Goal: Download file/media

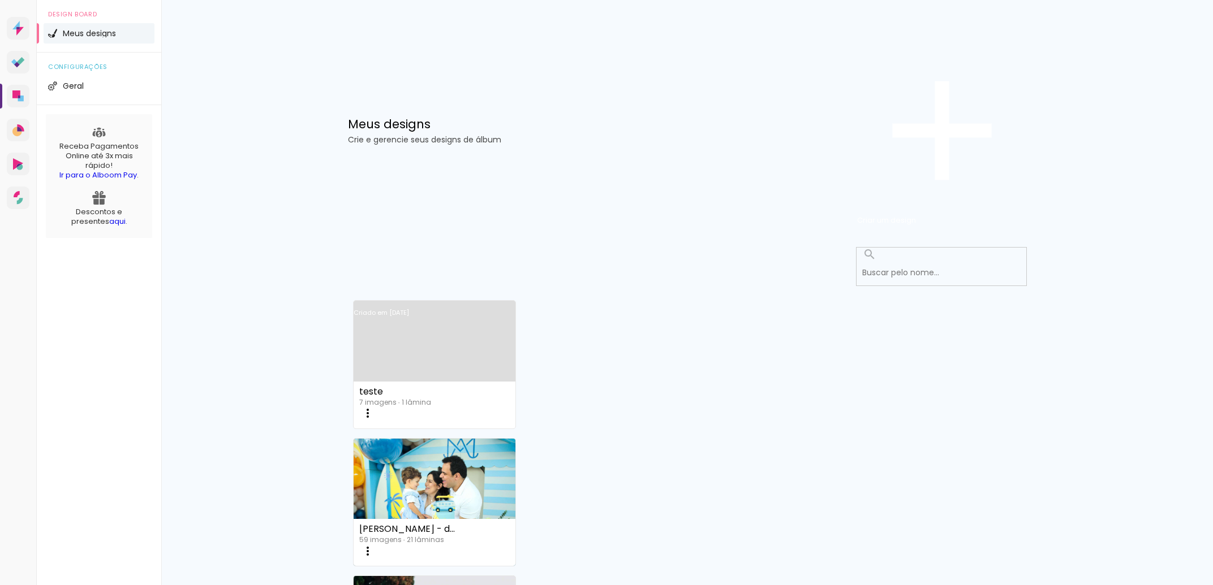
click at [421, 296] on link "Criado em [DATE]" at bounding box center [435, 328] width 162 height 64
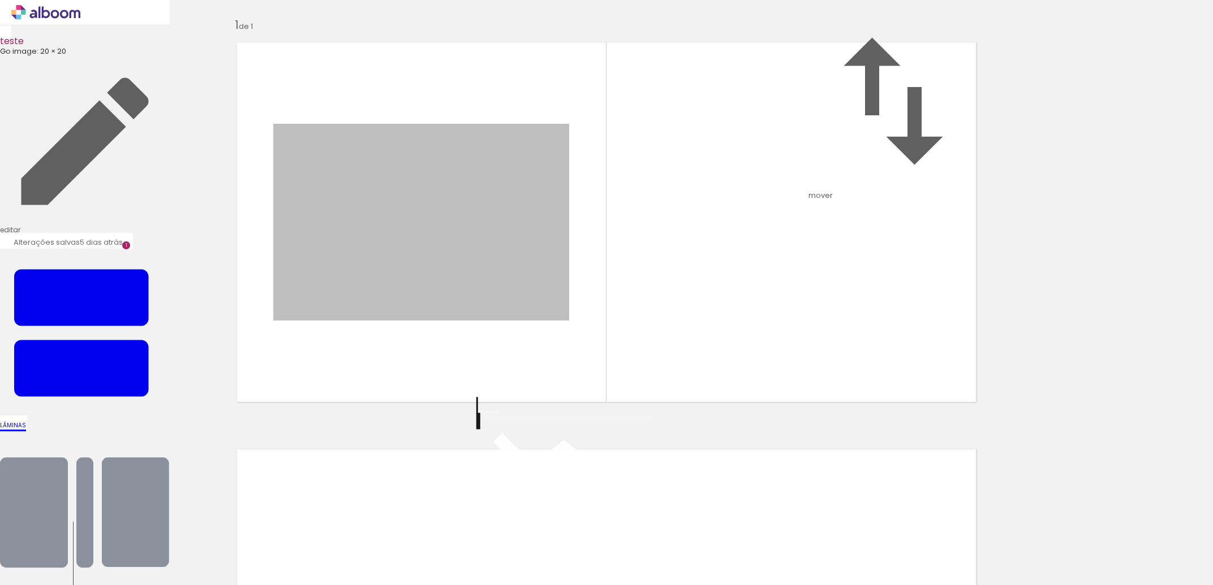
click at [1072, 233] on div "Inserir lâmina 1 de 1" at bounding box center [606, 411] width 1213 height 815
drag, startPoint x: 120, startPoint y: 557, endPoint x: 413, endPoint y: 351, distance: 357.8
click at [413, 351] on quentale-workspace at bounding box center [606, 292] width 1213 height 585
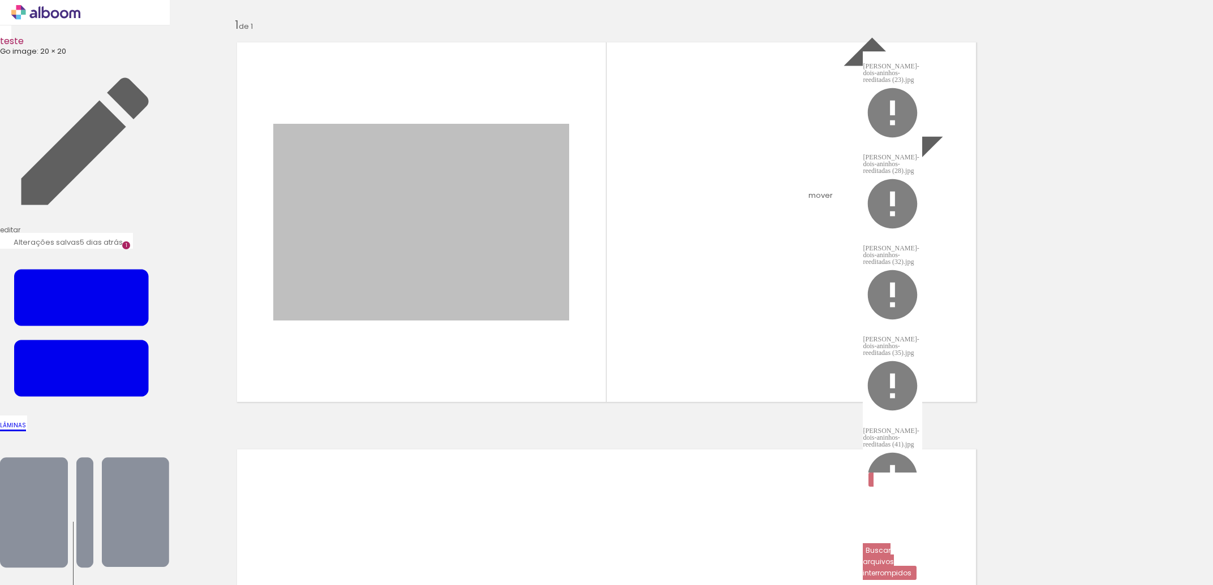
click at [922, 63] on div "[PERSON_NAME]-dois-aninhos-reeditadas (23).jpg" at bounding box center [892, 73] width 59 height 20
click at [0, 0] on slot "Buscar arquivos interrompidos" at bounding box center [0, 0] width 0 height 0
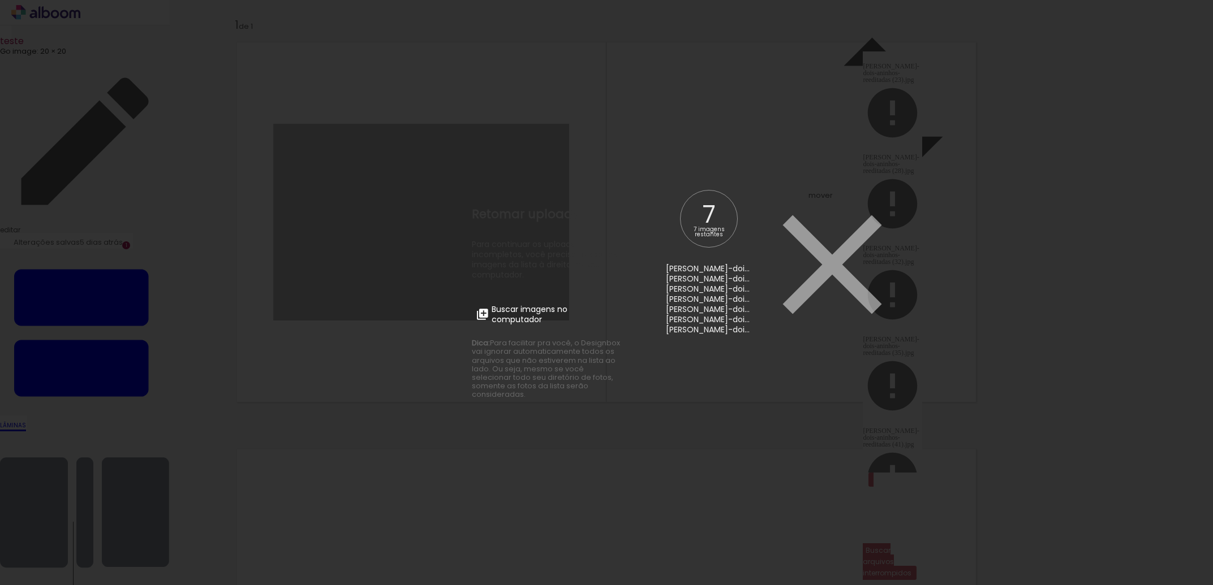
click at [532, 318] on span "Buscar imagens no computador" at bounding box center [555, 314] width 126 height 20
click at [0, 0] on input "file" at bounding box center [0, 0] width 0 height 0
click at [759, 186] on iron-icon at bounding box center [832, 265] width 170 height 170
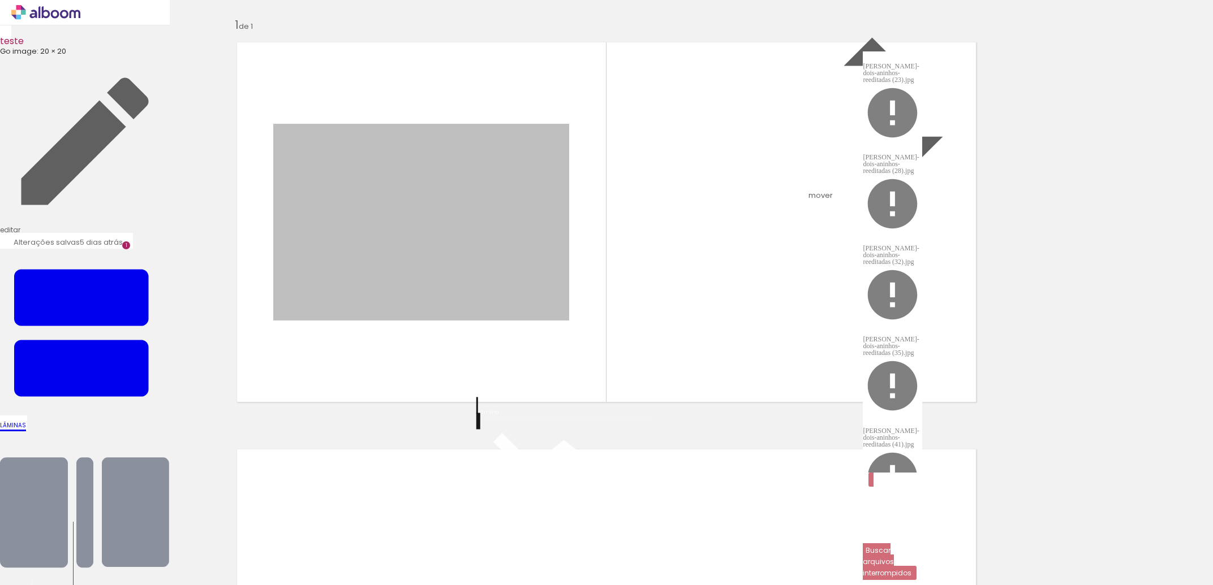
click at [0, 0] on input "file" at bounding box center [0, 0] width 0 height 0
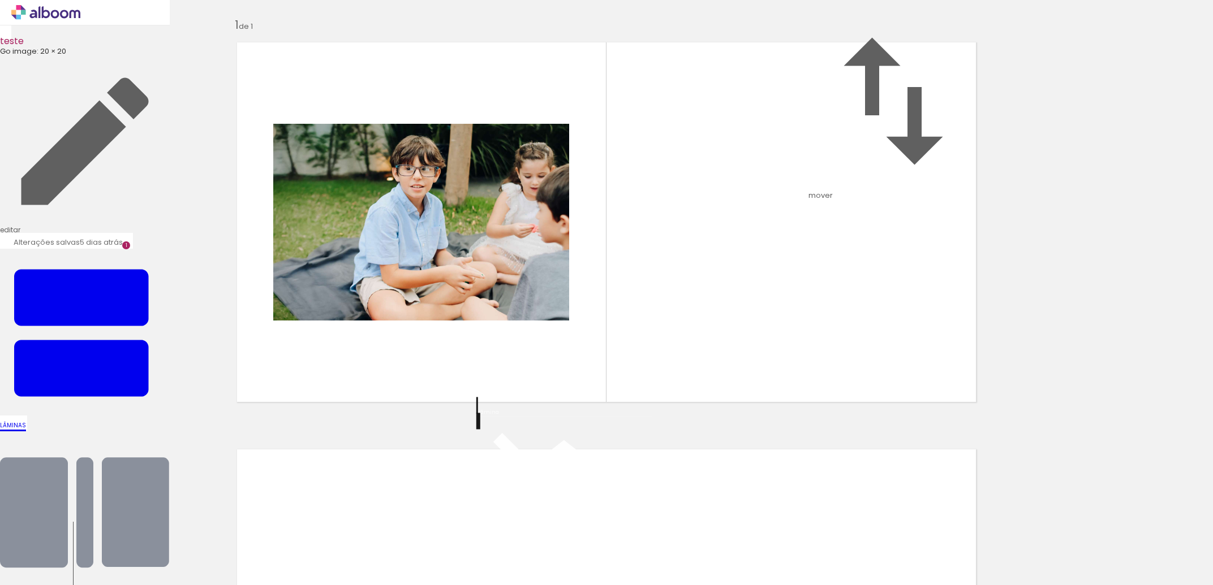
click at [0, 0] on input "file" at bounding box center [0, 0] width 0 height 0
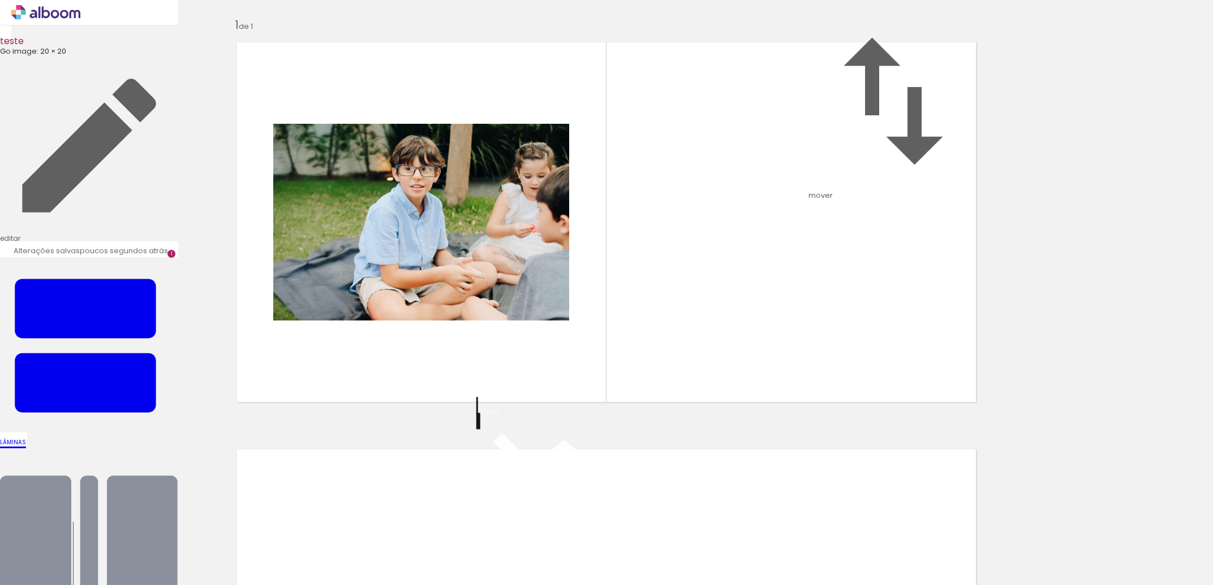
click at [0, 0] on input "file" at bounding box center [0, 0] width 0 height 0
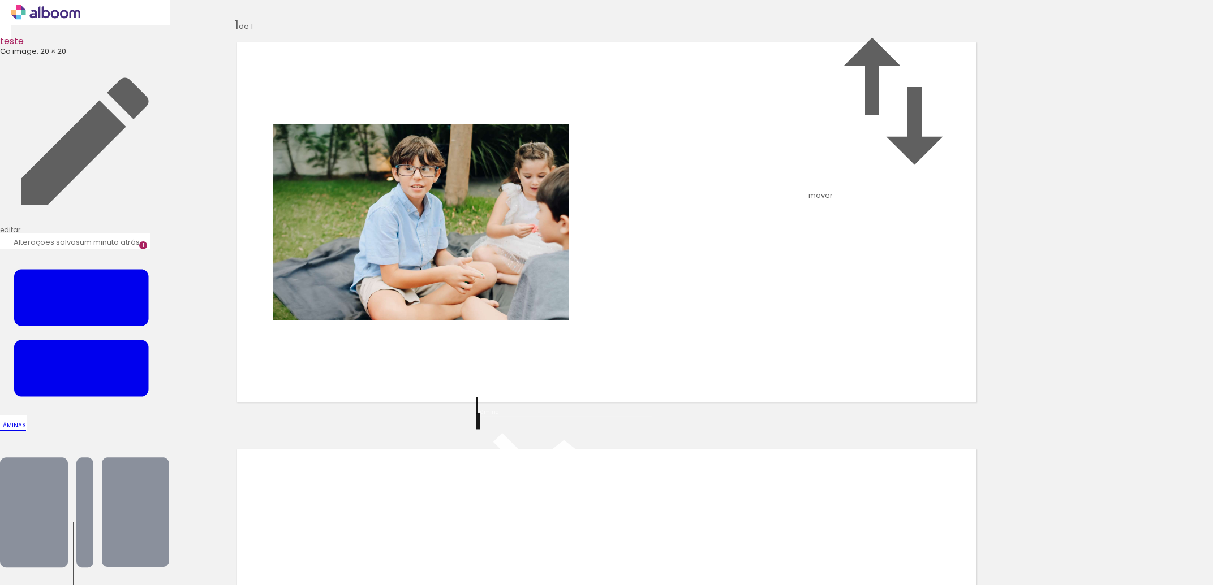
click at [0, 0] on input "file" at bounding box center [0, 0] width 0 height 0
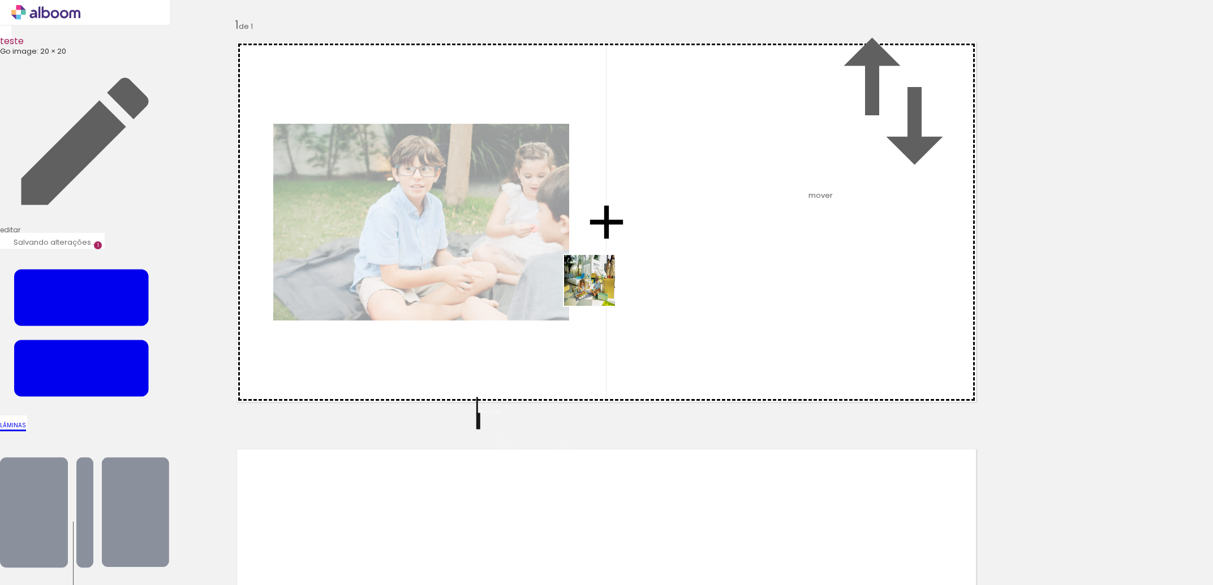
drag, startPoint x: 126, startPoint y: 554, endPoint x: 292, endPoint y: 545, distance: 166.6
click at [602, 286] on quentale-workspace at bounding box center [606, 292] width 1213 height 585
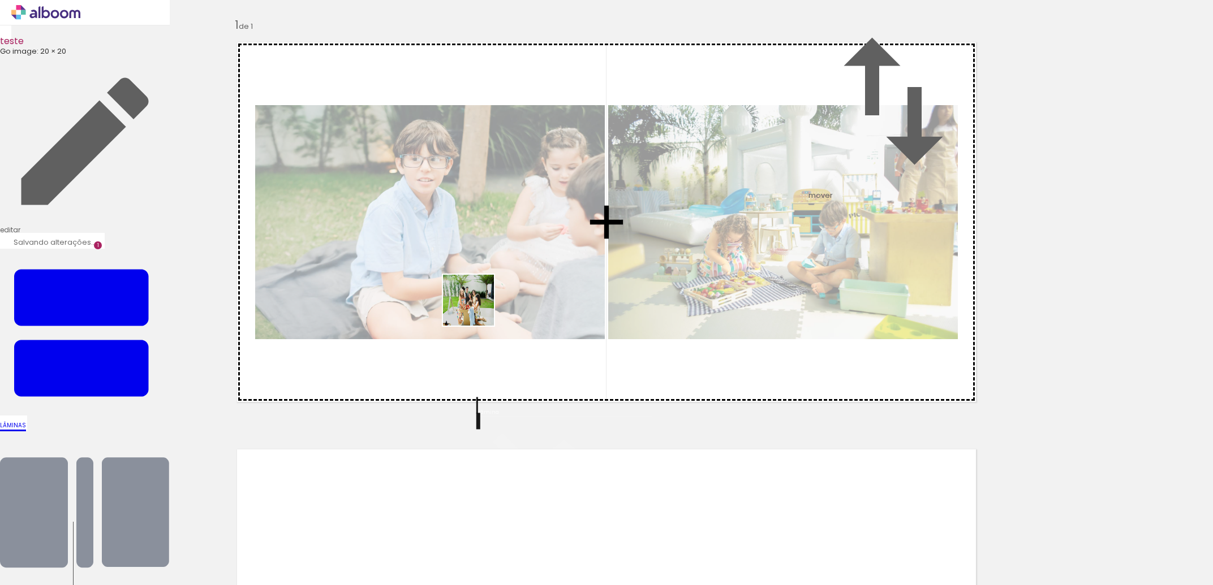
drag, startPoint x: 200, startPoint y: 557, endPoint x: 296, endPoint y: 554, distance: 96.8
click at [481, 307] on quentale-workspace at bounding box center [606, 292] width 1213 height 585
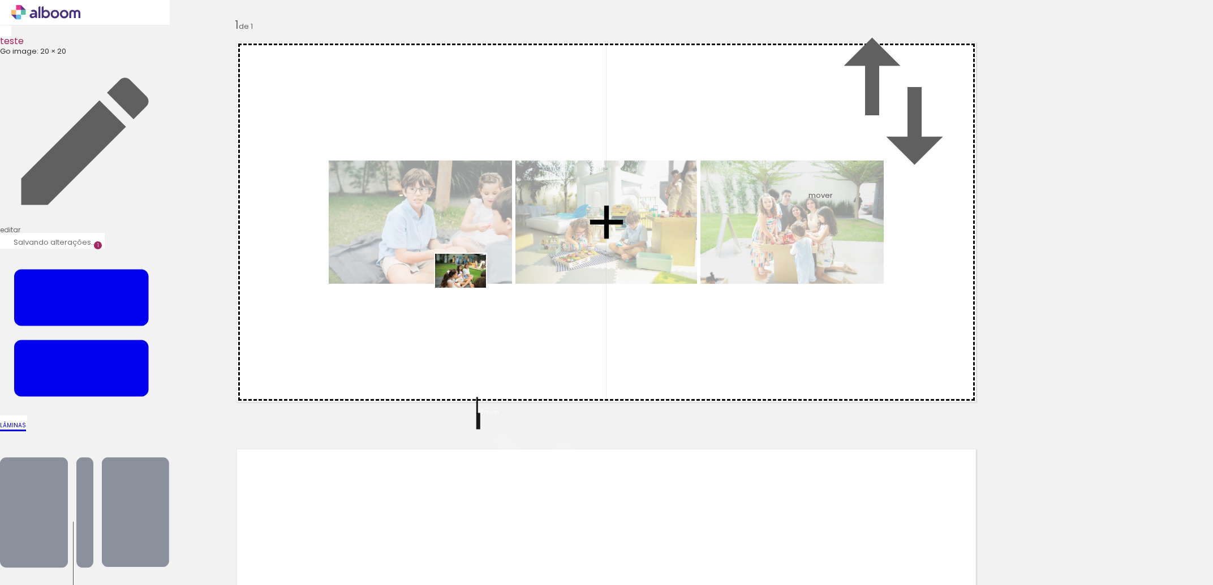
drag, startPoint x: 252, startPoint y: 560, endPoint x: 469, endPoint y: 288, distance: 347.8
click at [469, 288] on quentale-workspace at bounding box center [606, 292] width 1213 height 585
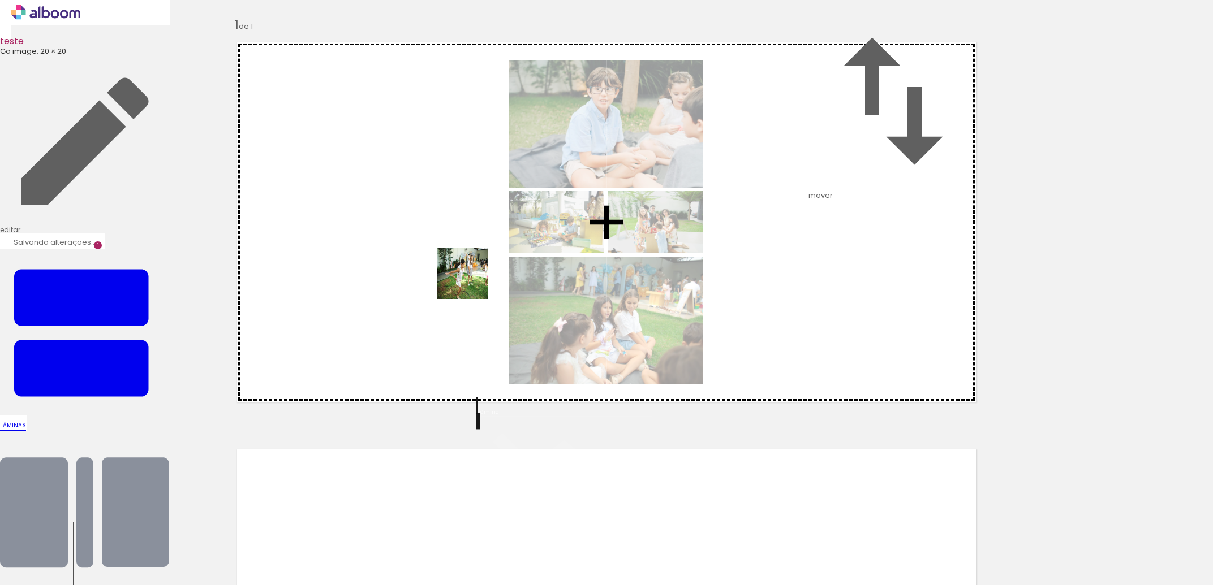
drag, startPoint x: 324, startPoint y: 553, endPoint x: 471, endPoint y: 282, distance: 307.5
click at [471, 282] on quentale-workspace at bounding box center [606, 292] width 1213 height 585
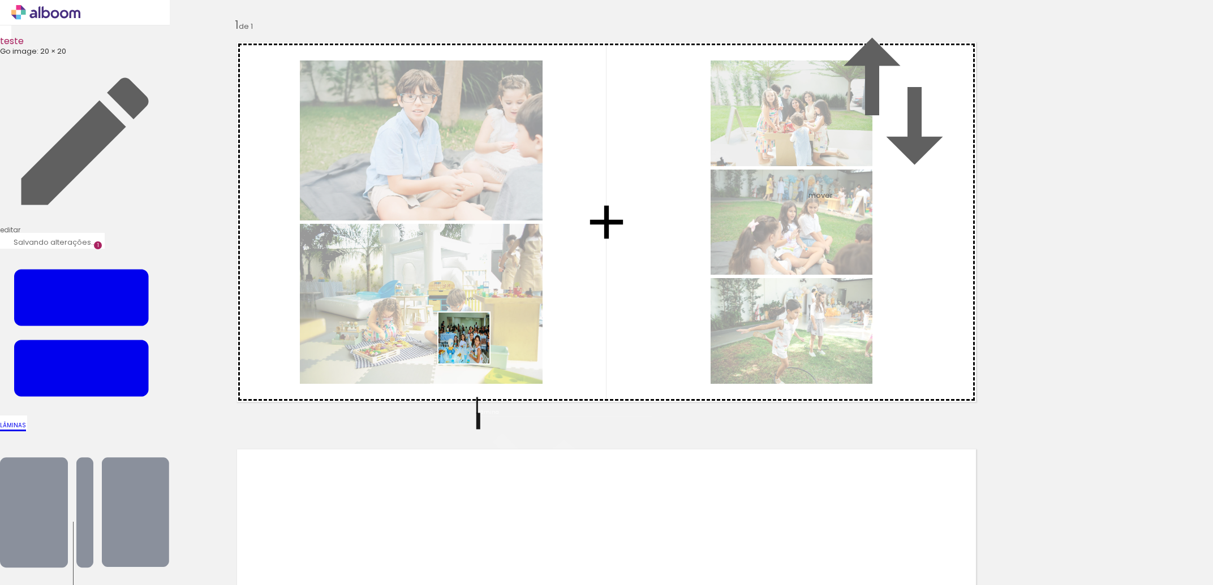
drag, startPoint x: 458, startPoint y: 387, endPoint x: 495, endPoint y: 287, distance: 107.2
click at [495, 287] on quentale-workspace at bounding box center [606, 292] width 1213 height 585
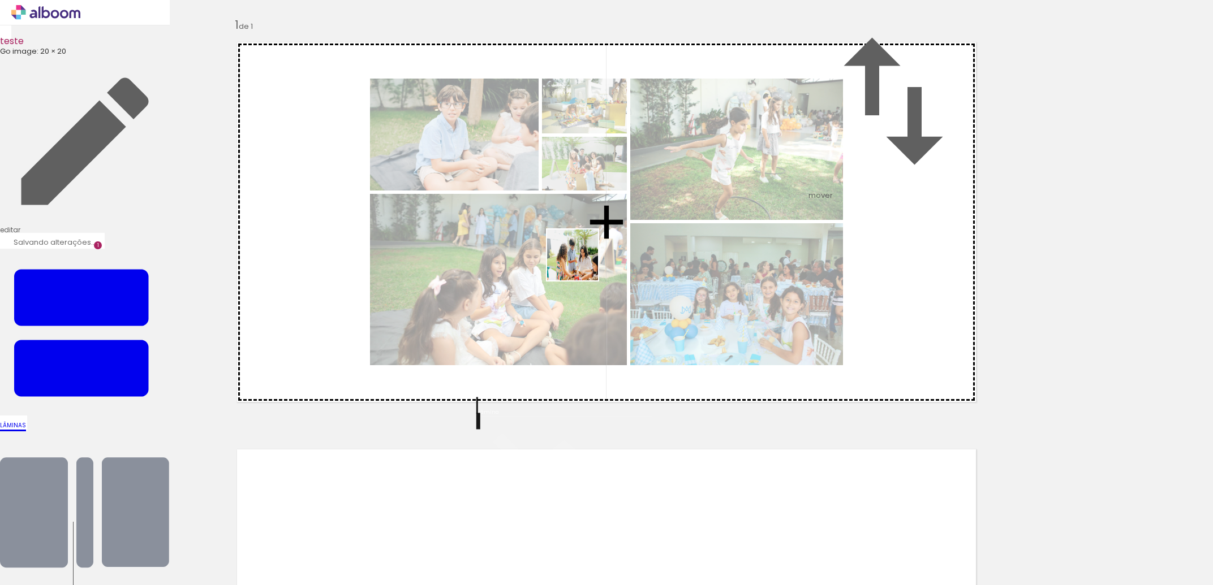
drag, startPoint x: 501, startPoint y: 557, endPoint x: 574, endPoint y: 268, distance: 298.0
click at [585, 249] on quentale-workspace at bounding box center [606, 292] width 1213 height 585
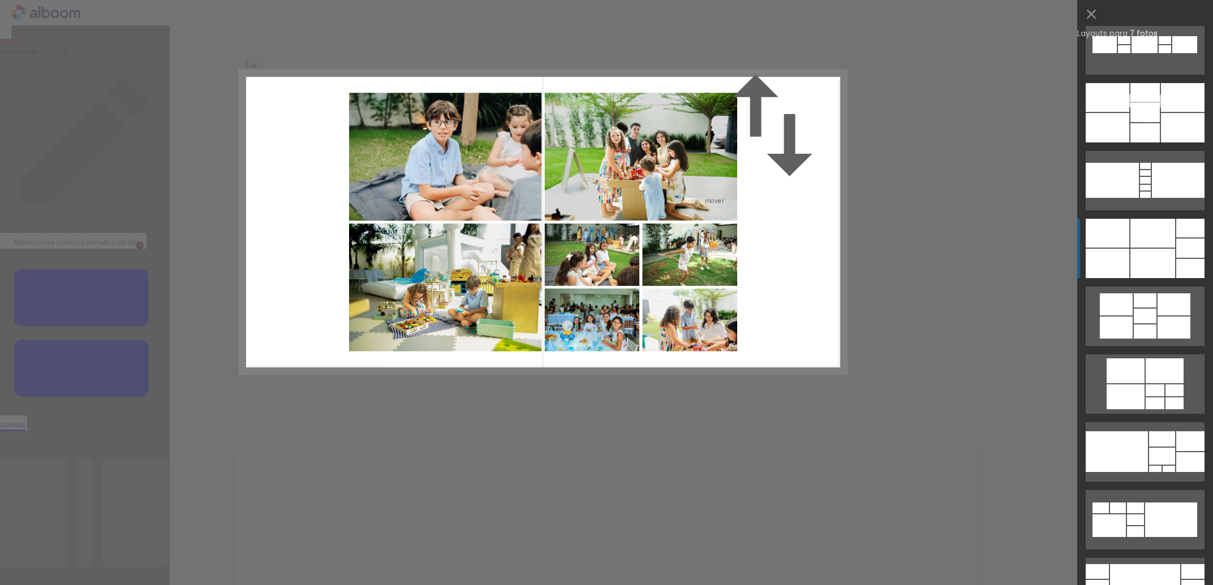
scroll to position [1289, 0]
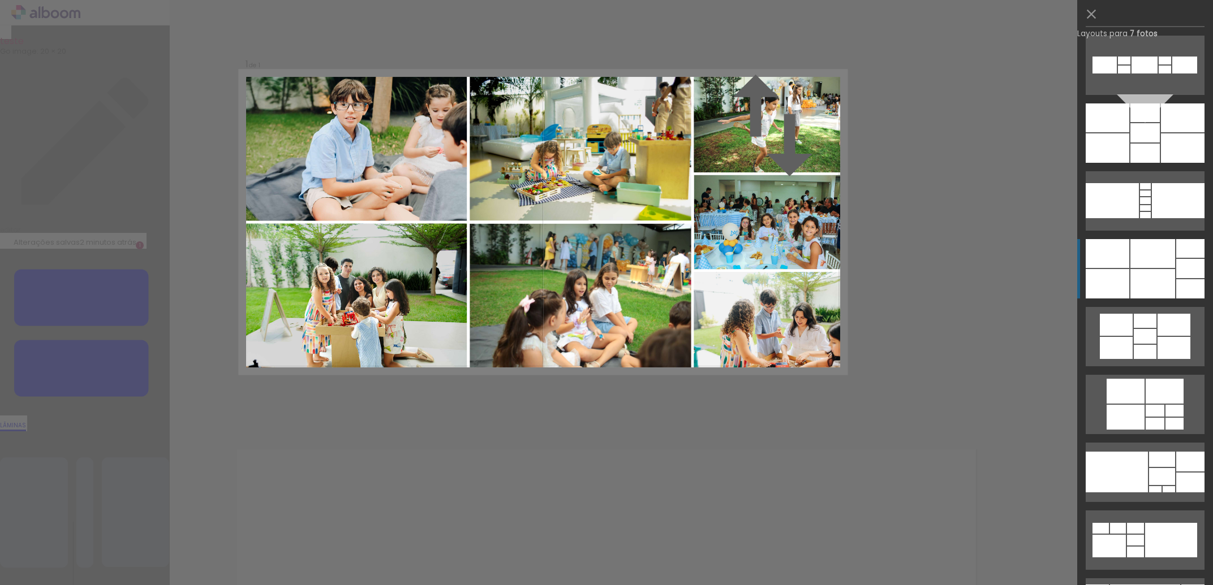
click at [1154, 291] on div at bounding box center [1152, 283] width 45 height 29
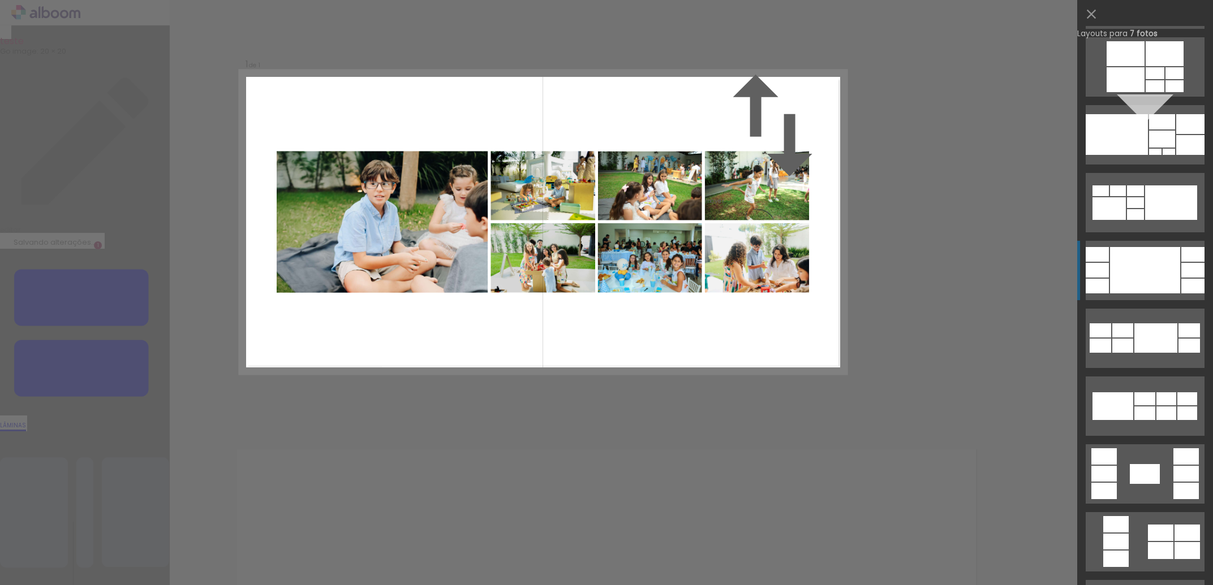
scroll to position [1645, 0]
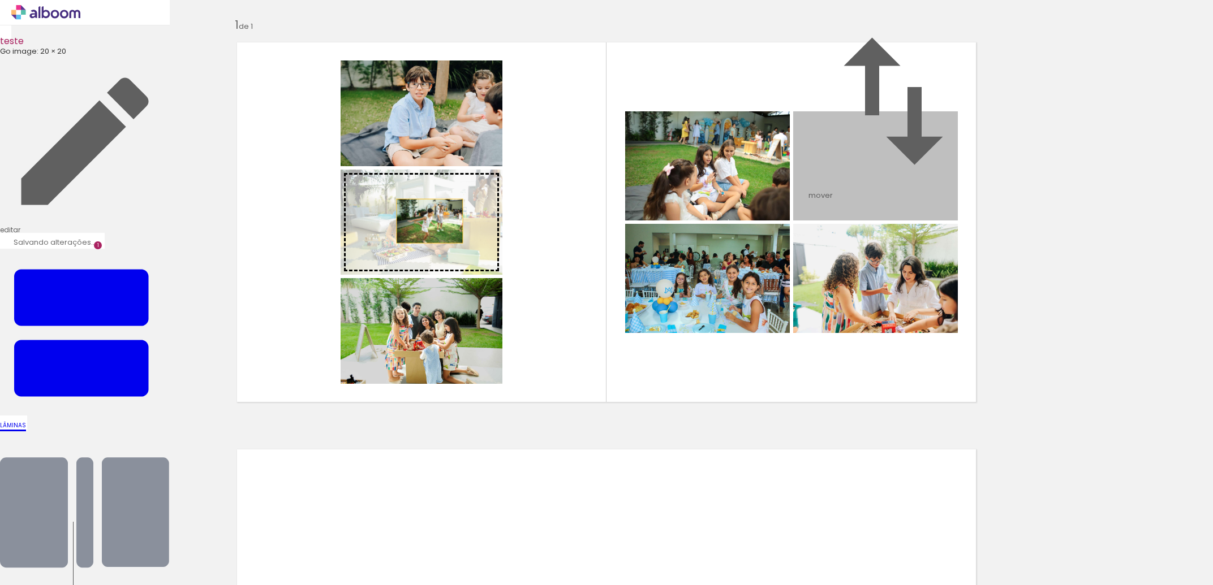
drag, startPoint x: 862, startPoint y: 233, endPoint x: 424, endPoint y: 278, distance: 440.2
click at [0, 0] on slot at bounding box center [0, 0] width 0 height 0
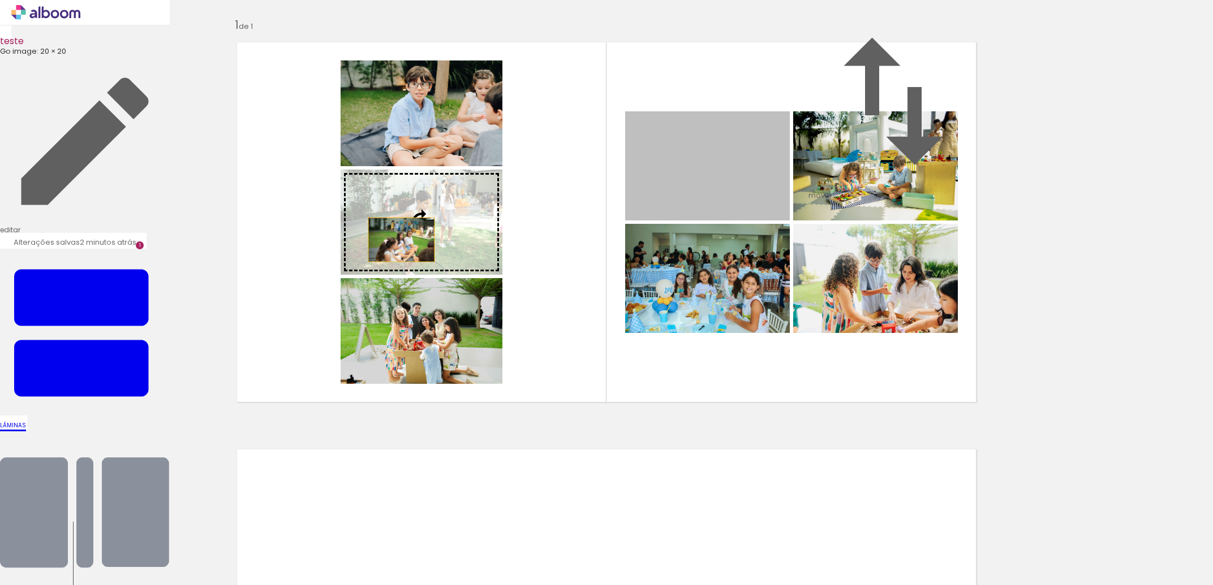
drag, startPoint x: 732, startPoint y: 251, endPoint x: 396, endPoint y: 297, distance: 339.2
click at [0, 0] on slot at bounding box center [0, 0] width 0 height 0
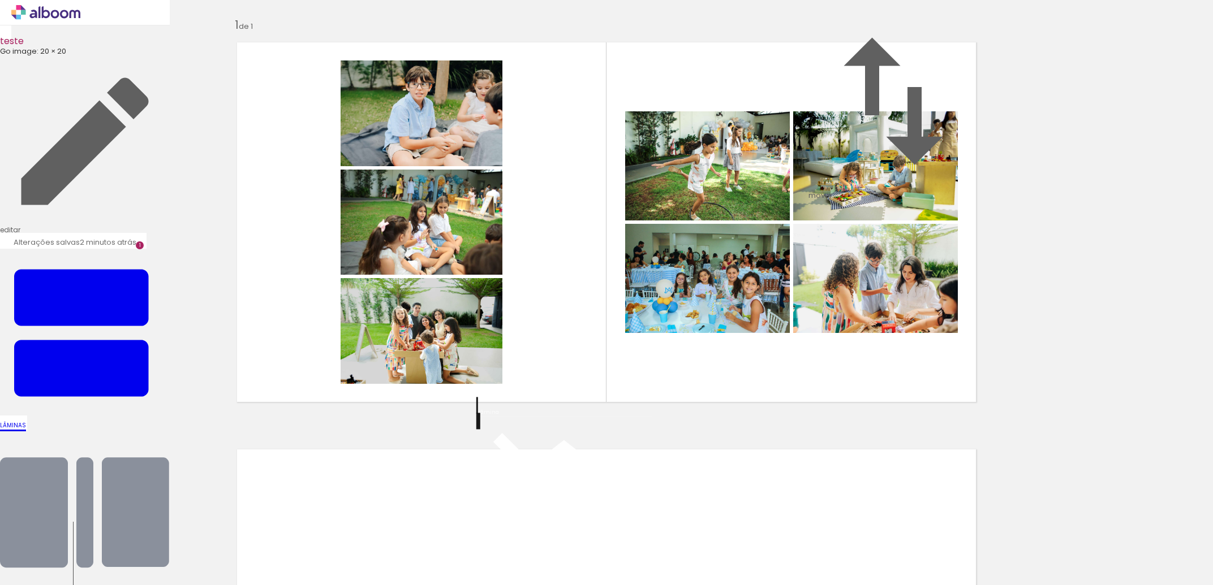
click at [1147, 286] on div "Inserir lâmina 1 de 1" at bounding box center [606, 411] width 1213 height 815
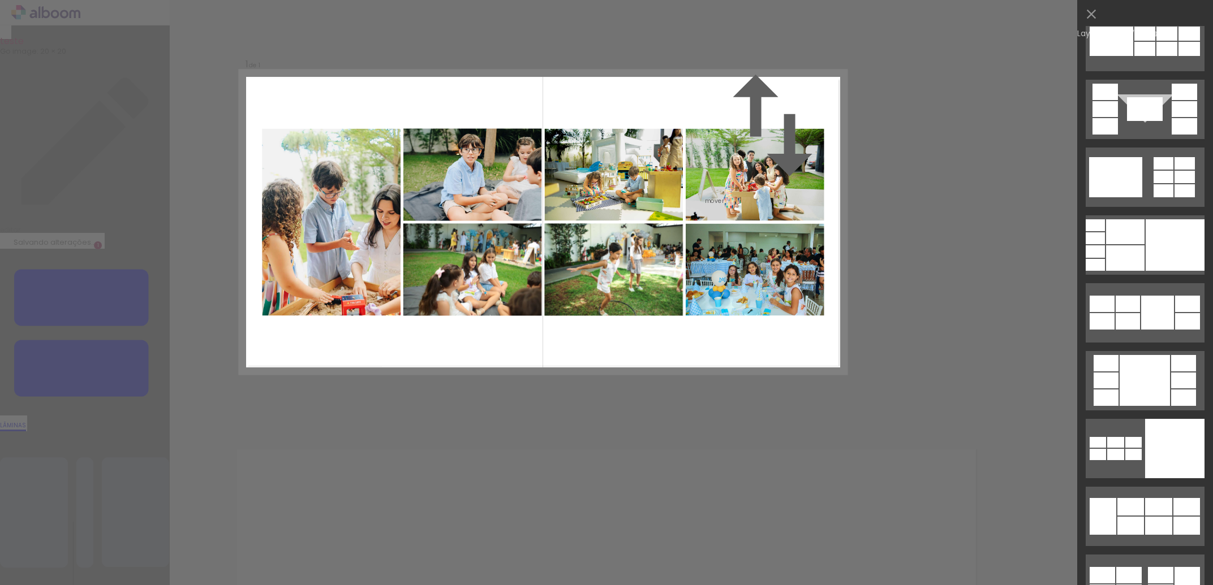
scroll to position [3636, 0]
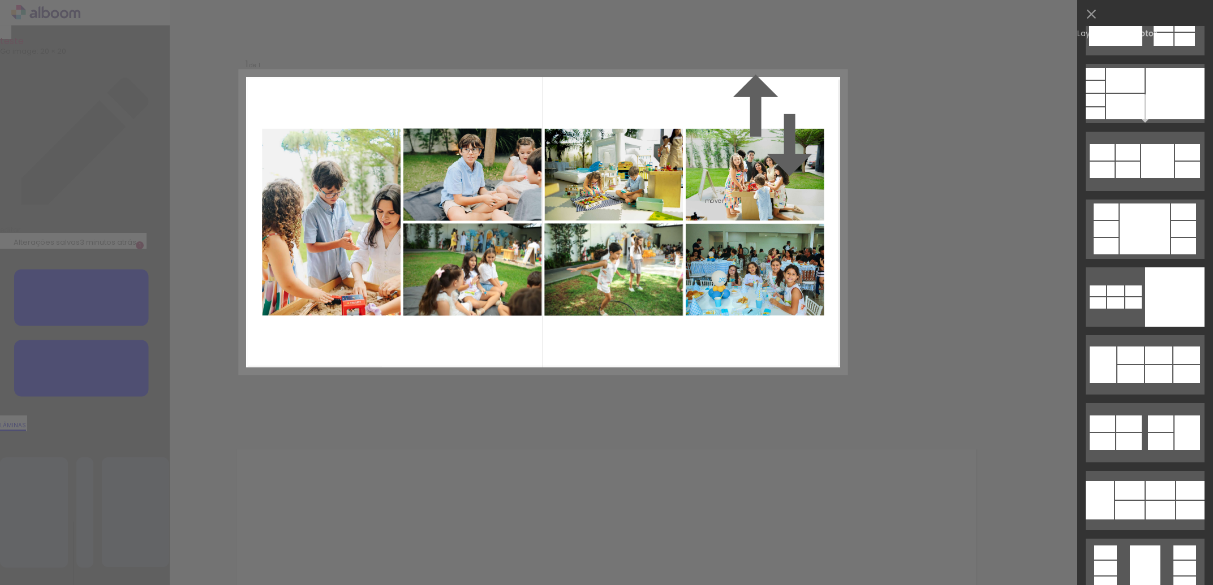
click at [941, 288] on div "Confirmar Cancelar" at bounding box center [606, 409] width 1213 height 819
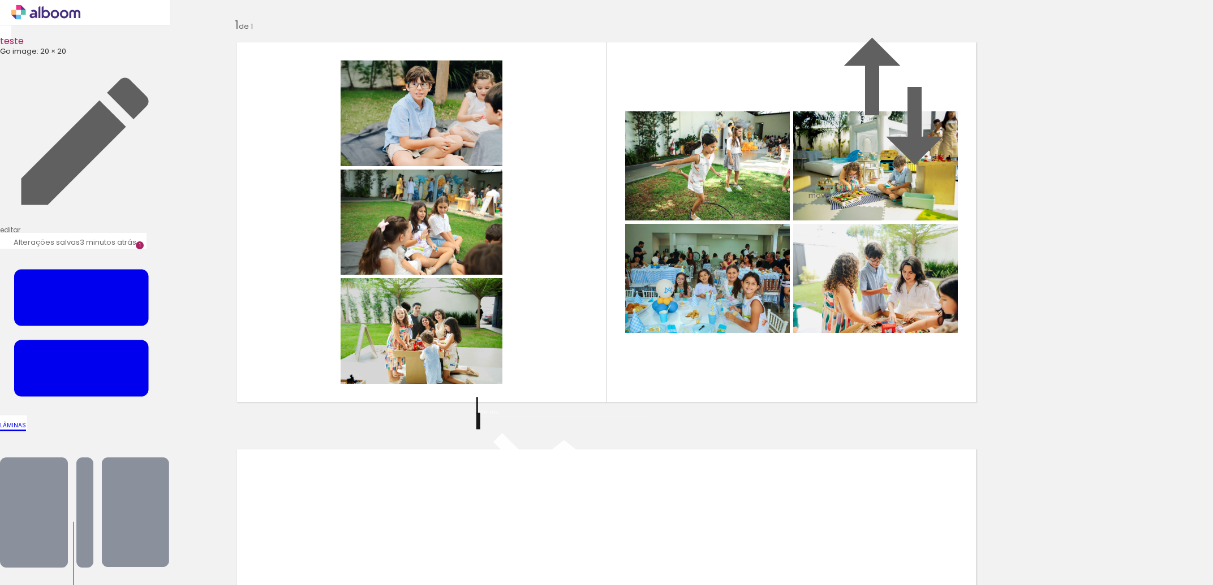
click at [949, 271] on quentale-layouter at bounding box center [606, 222] width 758 height 379
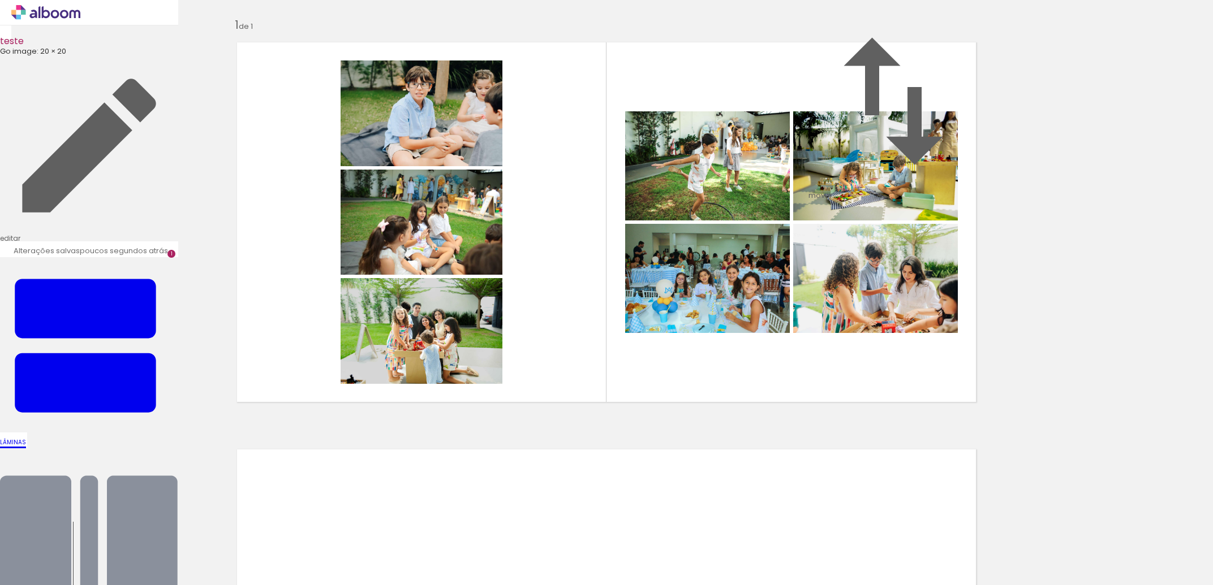
scroll to position [0, 0]
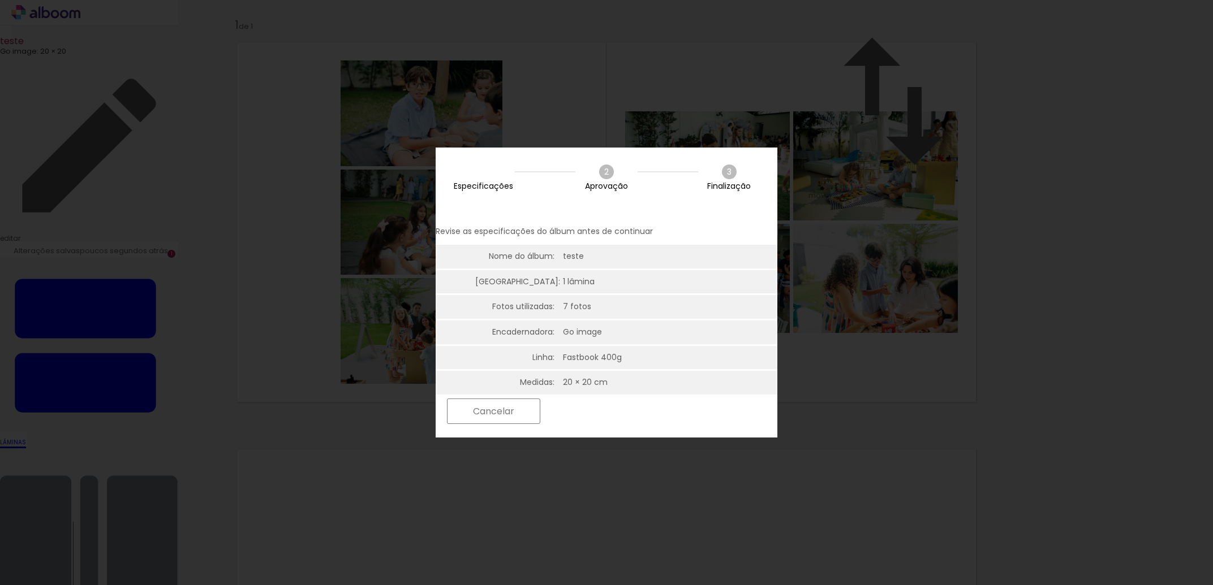
click at [0, 0] on slot "Próximo" at bounding box center [0, 0] width 0 height 0
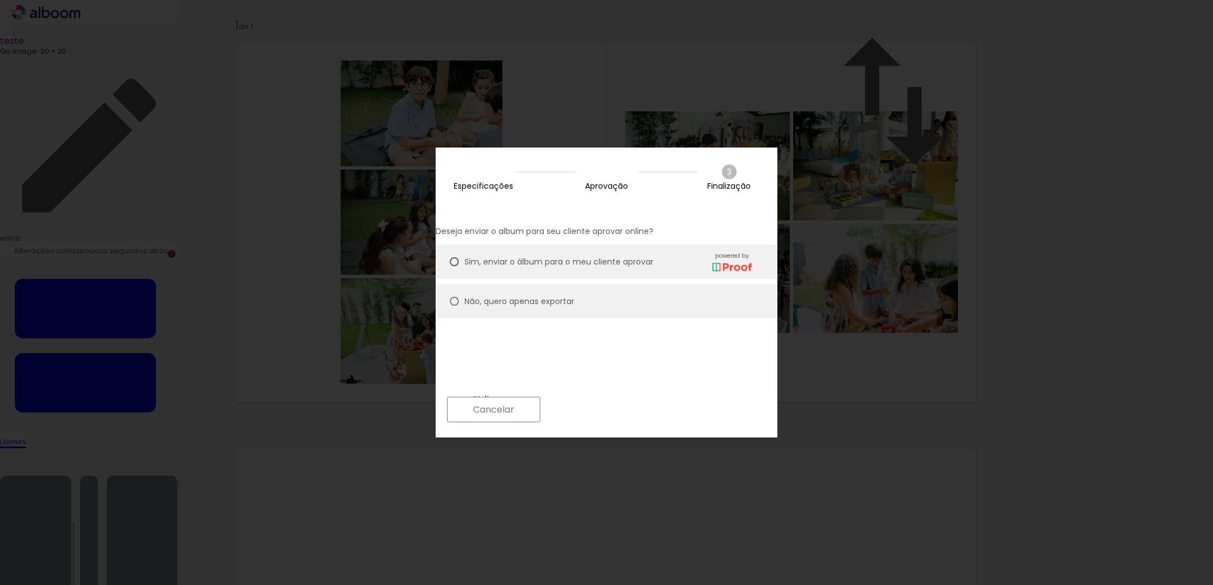
click at [540, 411] on paper-button "Cancelar" at bounding box center [493, 409] width 93 height 25
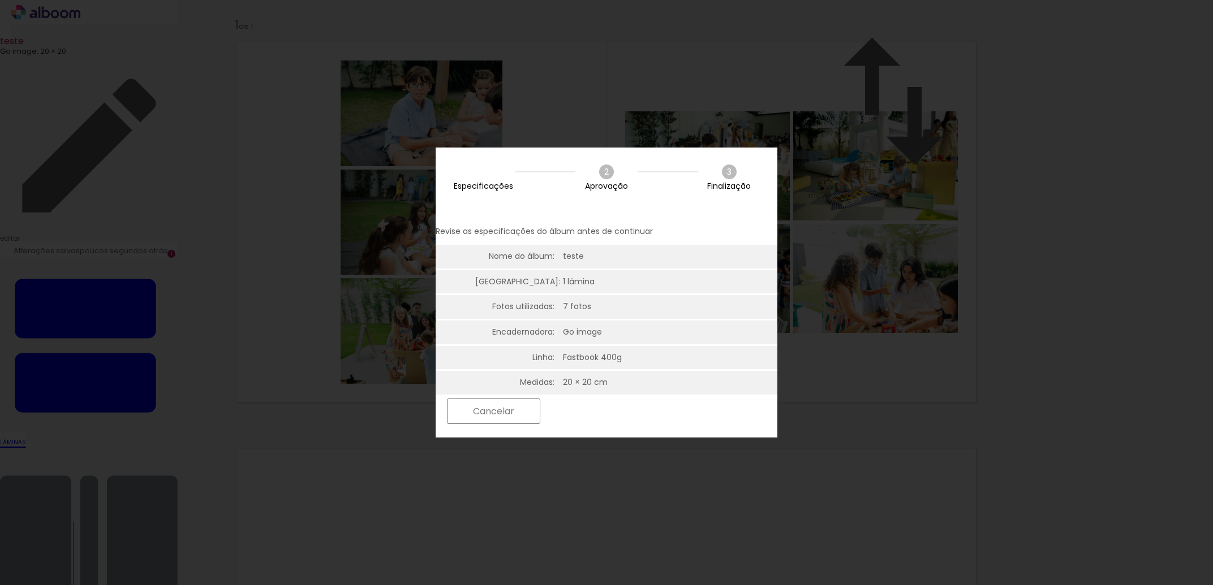
click at [0, 0] on slot "Próximo" at bounding box center [0, 0] width 0 height 0
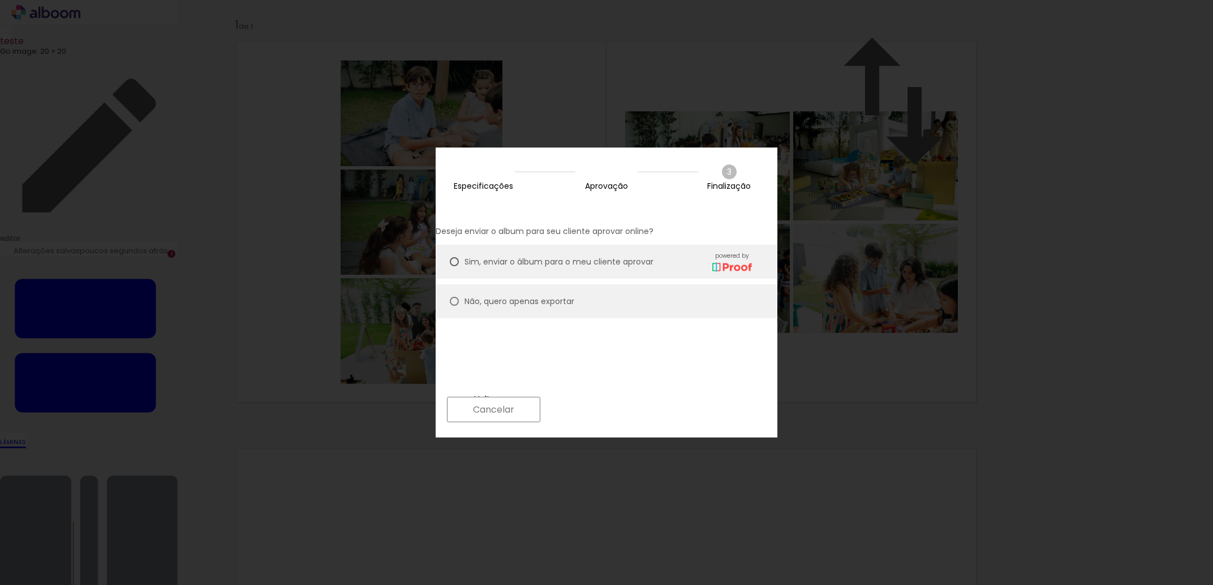
drag, startPoint x: 711, startPoint y: 410, endPoint x: 581, endPoint y: 281, distance: 183.2
click at [581, 281] on div "1 Especificações 2 Aprovação 3 Finalização Deseja enviar o album para seu clien…" at bounding box center [607, 286] width 342 height 277
click at [567, 272] on div "Não, quero apenas exportar" at bounding box center [607, 262] width 287 height 20
type paper-radio-button "on"
click at [0, 0] on slot "Próximo" at bounding box center [0, 0] width 0 height 0
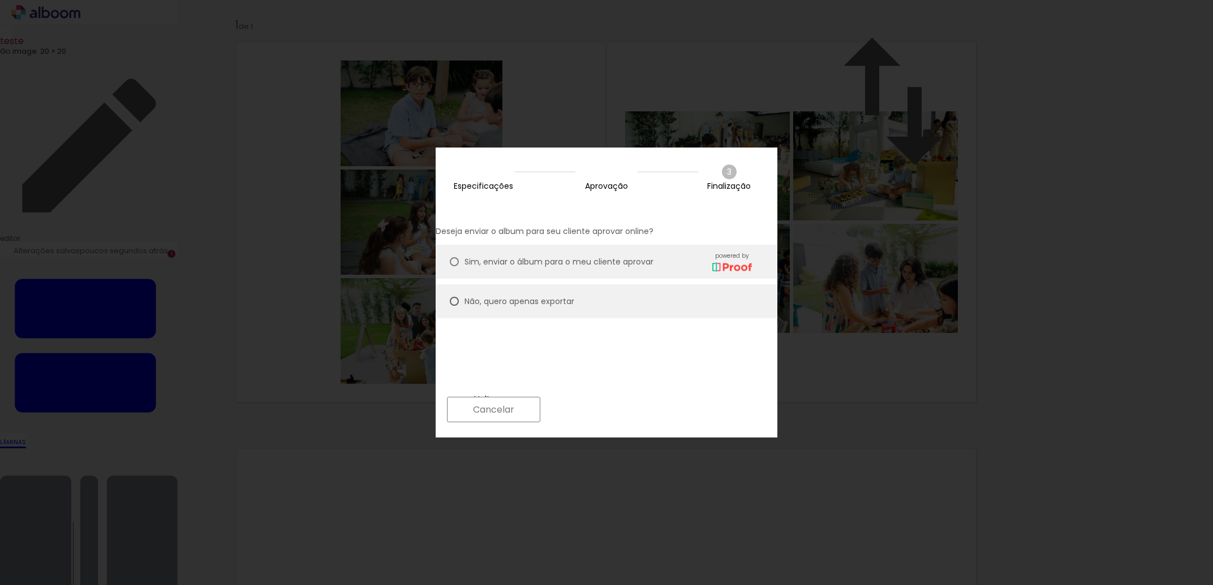
type input "Alta, 300 DPI"
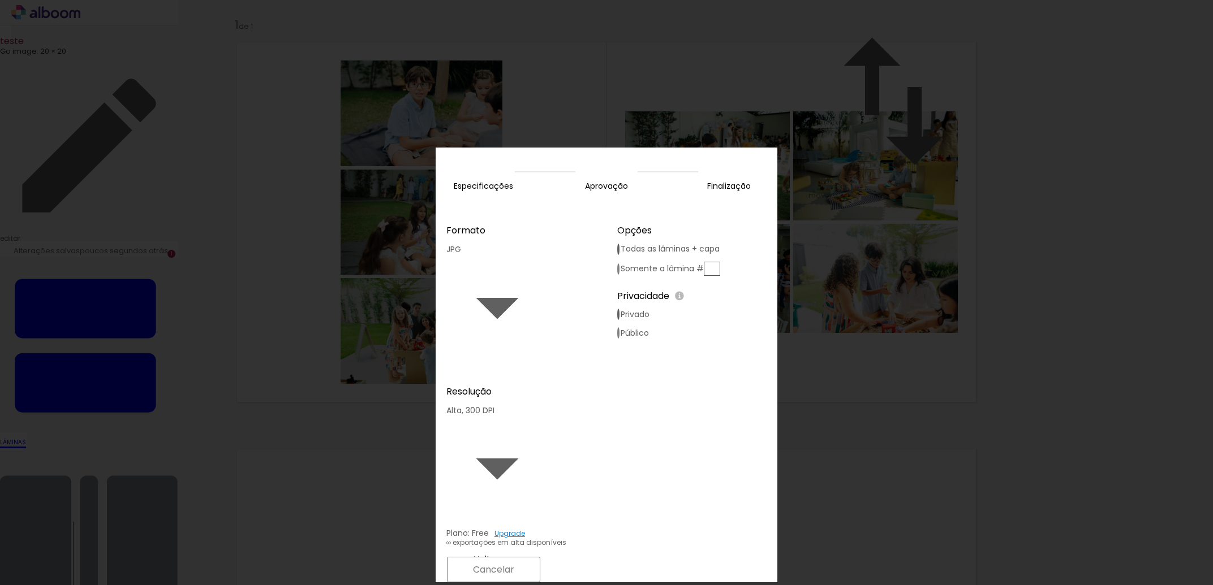
click at [636, 558] on paper-button "Exportar" at bounding box center [591, 570] width 90 height 24
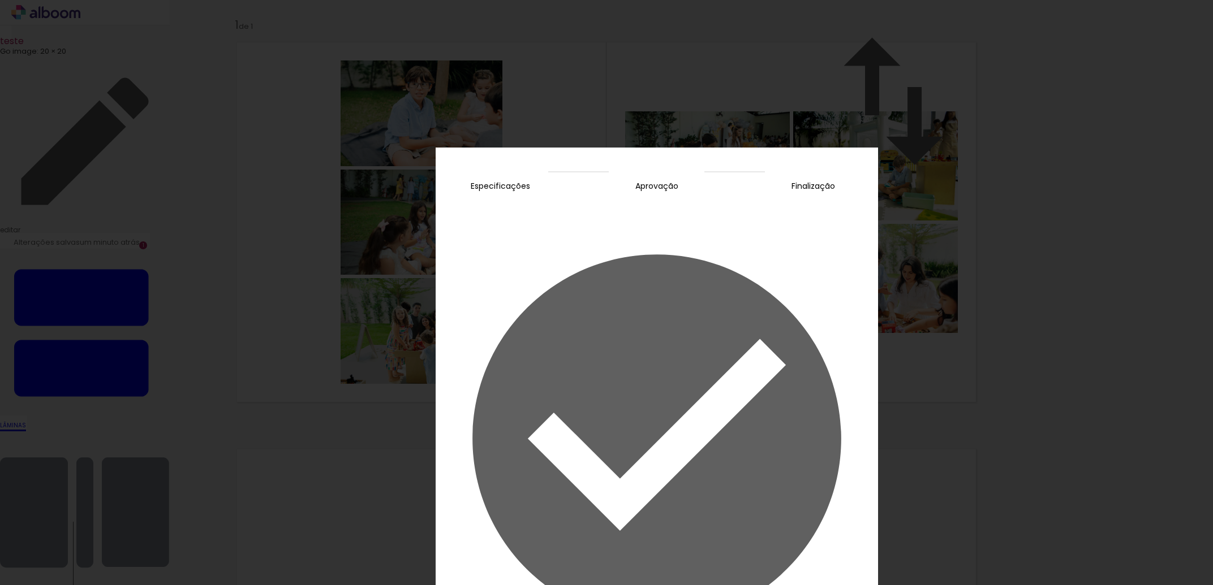
click at [0, 0] on slot "Concluir" at bounding box center [0, 0] width 0 height 0
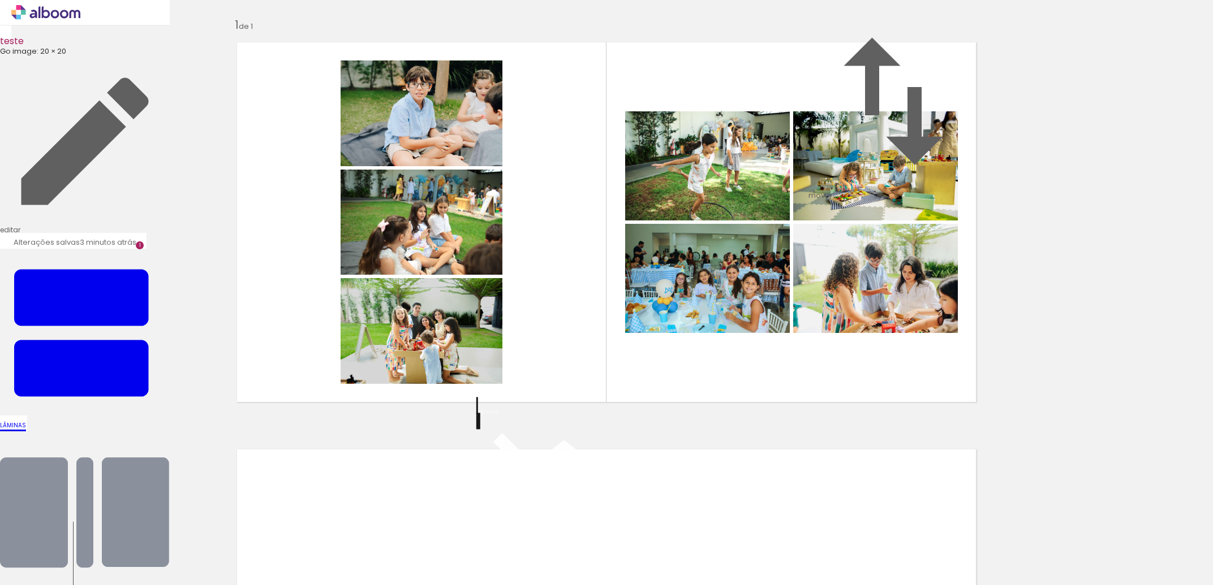
click at [1130, 265] on div "Inserir lâmina 1 de 1" at bounding box center [606, 411] width 1213 height 815
